Goal: Task Accomplishment & Management: Complete application form

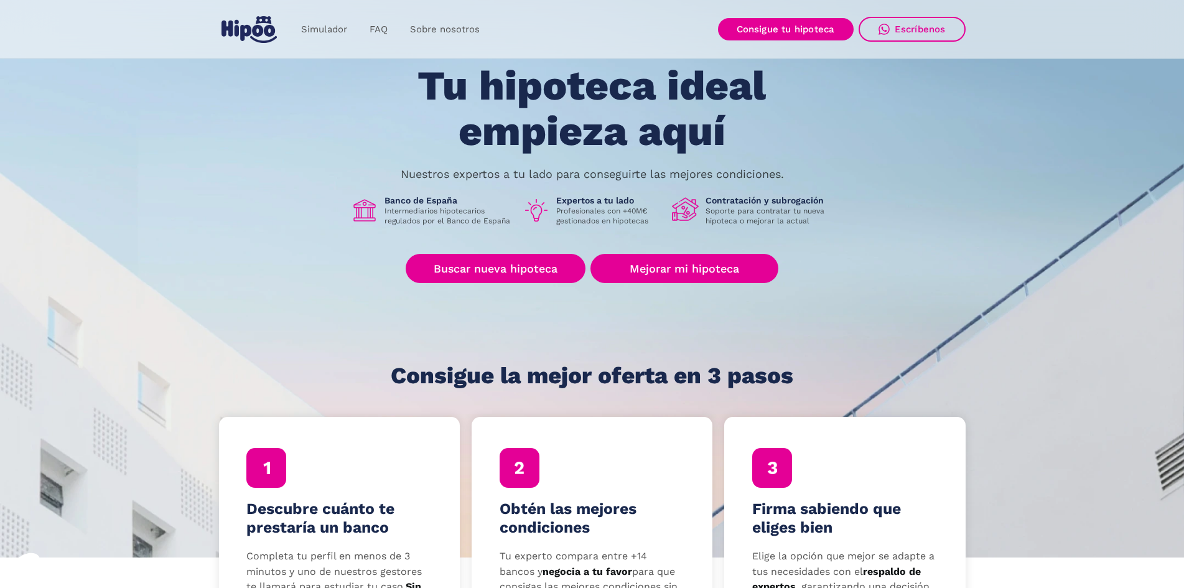
scroll to position [83, 0]
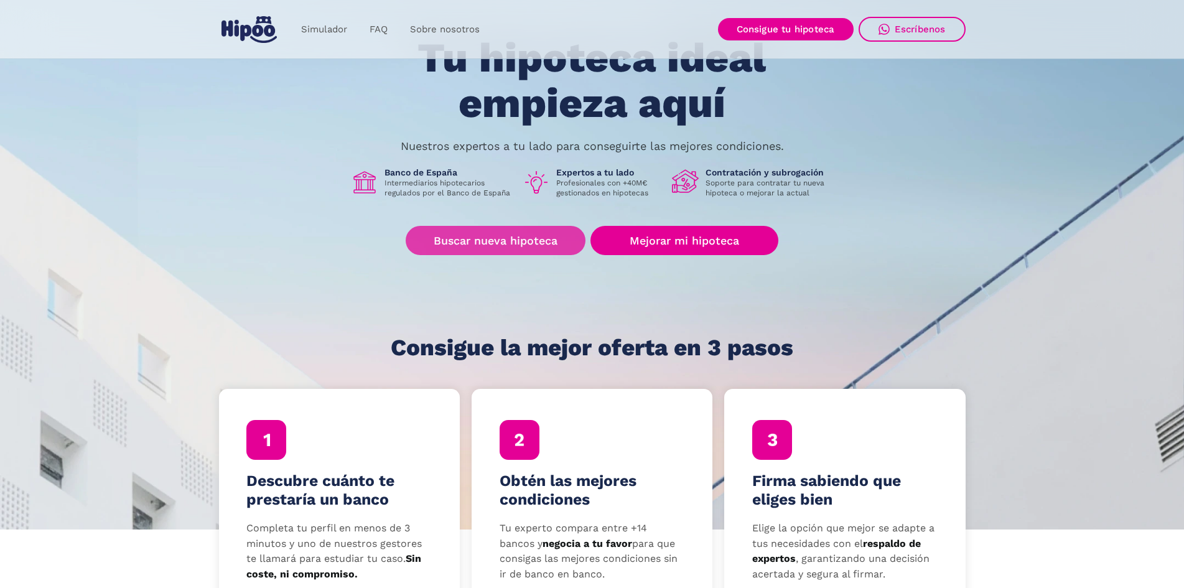
click at [491, 235] on link "Buscar nueva hipoteca" at bounding box center [496, 240] width 180 height 29
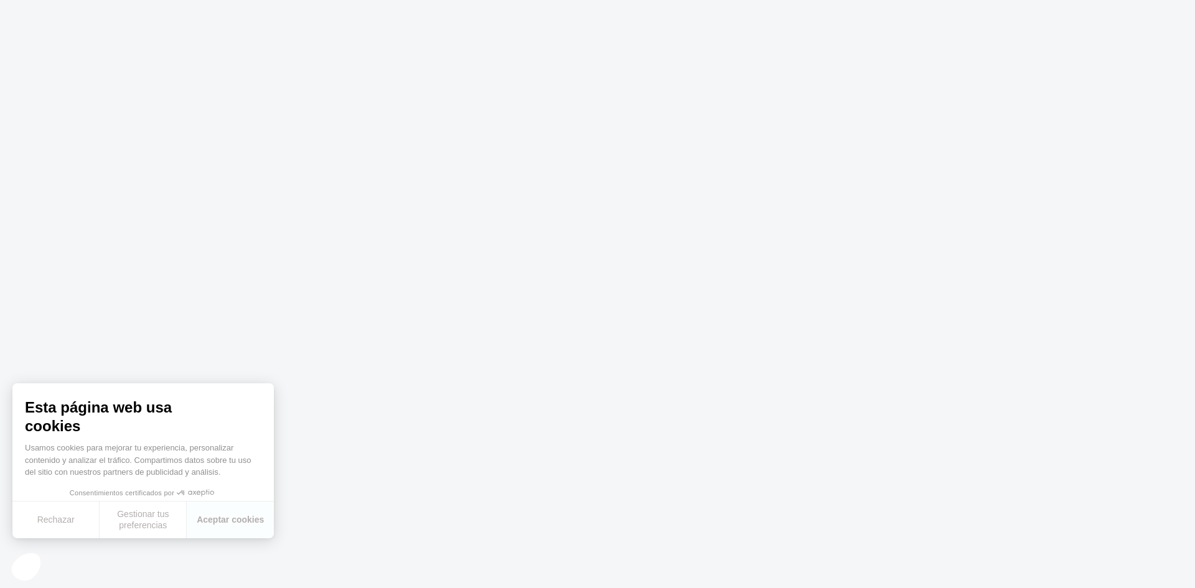
drag, startPoint x: 678, startPoint y: 466, endPoint x: 561, endPoint y: 301, distance: 202.6
click at [680, 465] on body "Texto original Valora esta traducción Tu opinión servirá para ayudar a mejorar …" at bounding box center [597, 294] width 1195 height 588
click at [589, 385] on body "Texto original Valora esta traducción Tu opinión servirá para ayudar a mejorar …" at bounding box center [597, 294] width 1195 height 588
click at [686, 333] on body "Texto original Valora esta traducción Tu opinión servirá para ayudar a mejorar …" at bounding box center [597, 294] width 1195 height 588
drag, startPoint x: 246, startPoint y: 505, endPoint x: 251, endPoint y: 509, distance: 6.6
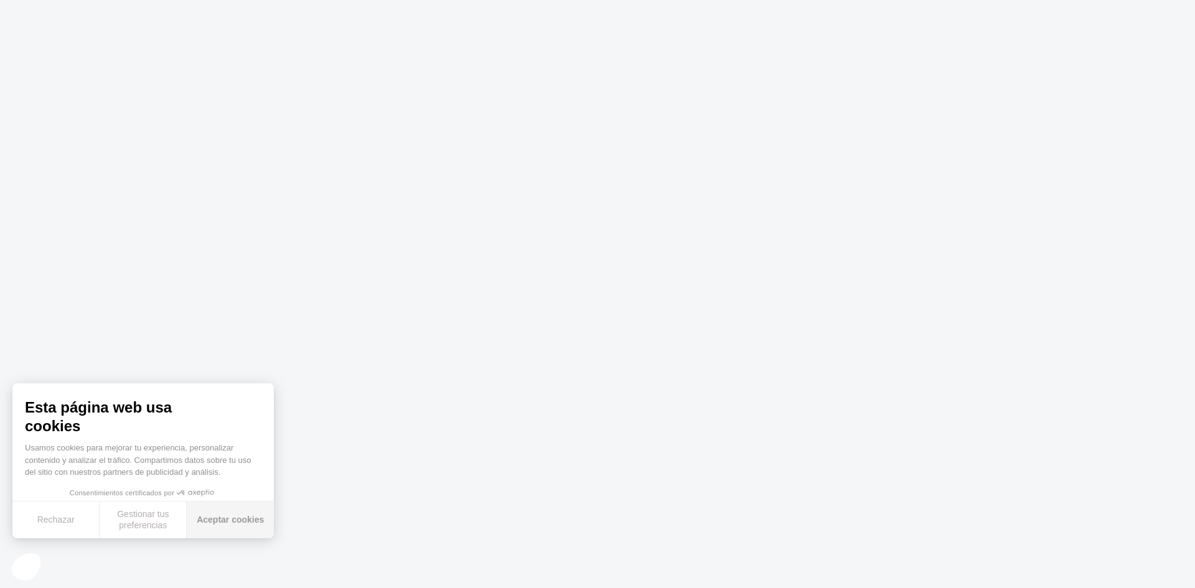
click at [251, 502] on button "Aceptar cookies" at bounding box center [230, 520] width 87 height 37
